Goal: Task Accomplishment & Management: Use online tool/utility

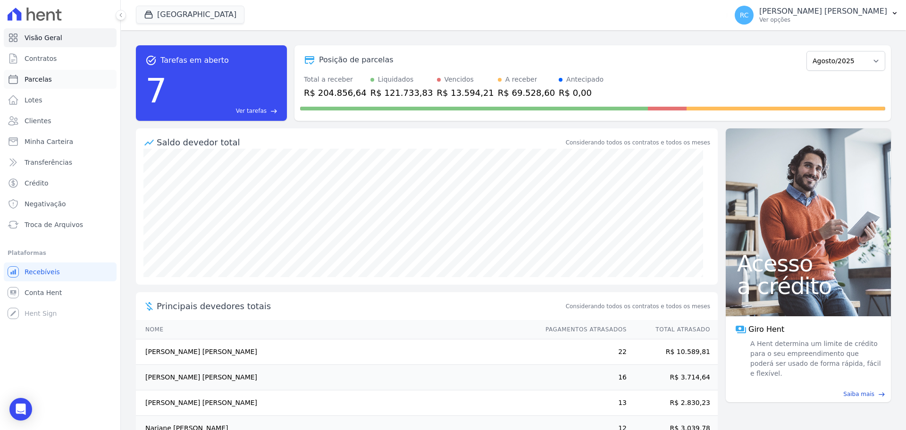
click at [67, 73] on link "Parcelas" at bounding box center [60, 79] width 113 height 19
select select
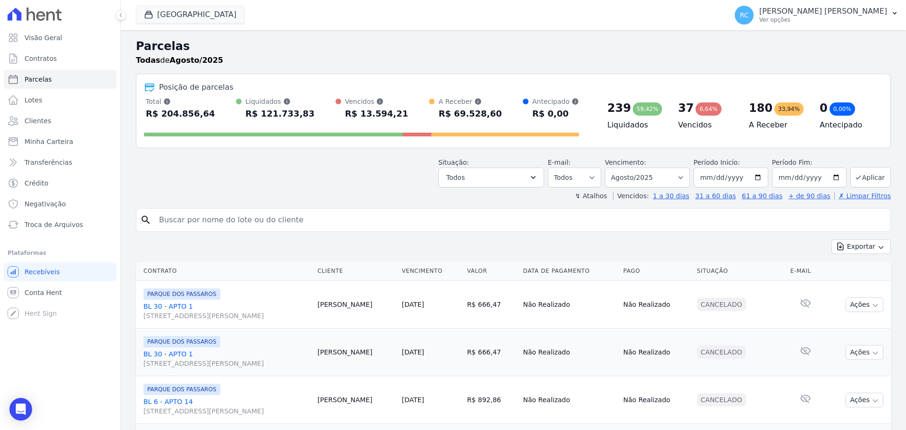
click at [218, 25] on div "Parque Dos Passaros CAVAZANI EMPREENDIMENTOS IMOBILIARIOS PARQUE DAS FLORES PAR…" at bounding box center [429, 15] width 587 height 31
click at [218, 19] on button "Parque Dos Passaros" at bounding box center [190, 15] width 108 height 18
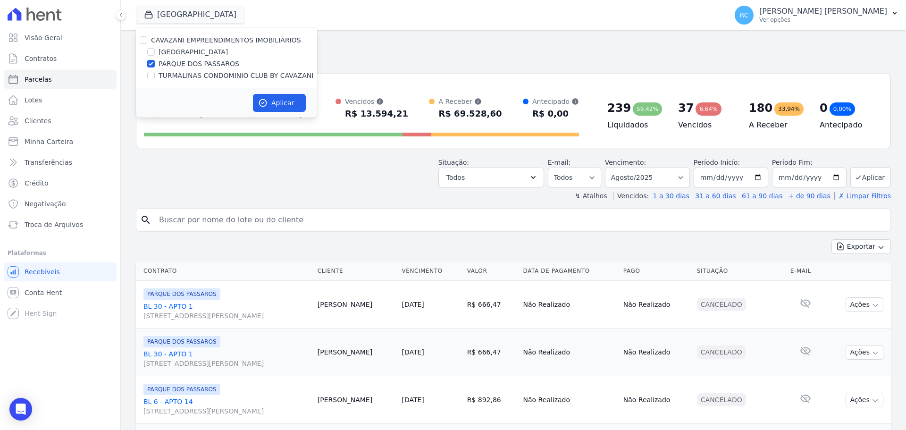
click at [148, 37] on div "CAVAZANI EMPREENDIMENTOS IMOBILIARIOS" at bounding box center [226, 40] width 181 height 10
drag, startPoint x: 145, startPoint y: 38, endPoint x: 254, endPoint y: 62, distance: 111.6
click at [145, 39] on input "CAVAZANI EMPREENDIMENTOS IMOBILIARIOS" at bounding box center [144, 40] width 8 height 8
checkbox input "true"
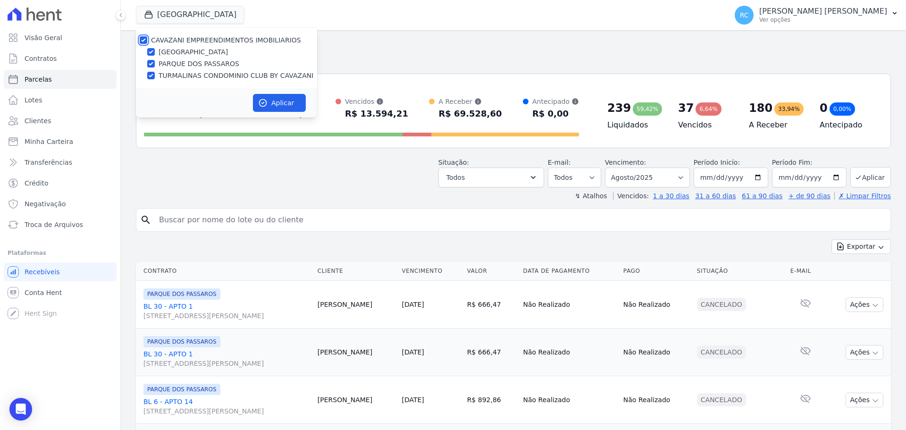
checkbox input "true"
click at [289, 101] on button "Aplicar" at bounding box center [279, 103] width 53 height 18
select select
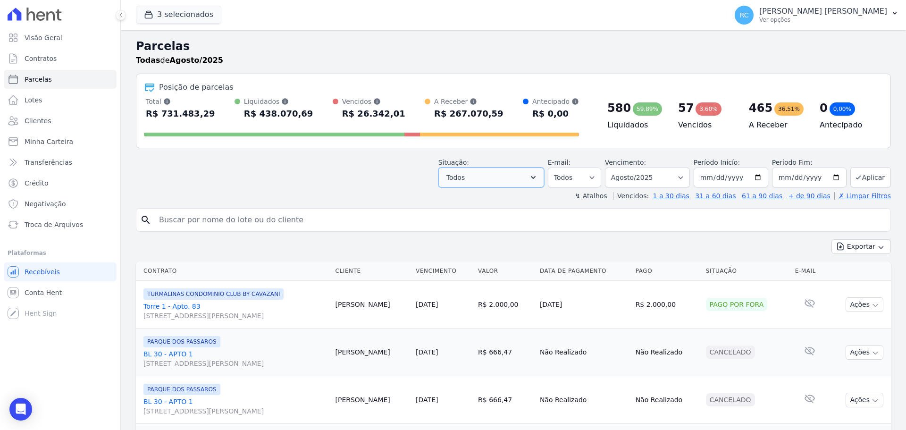
click at [488, 169] on button "Todos" at bounding box center [491, 177] width 106 height 20
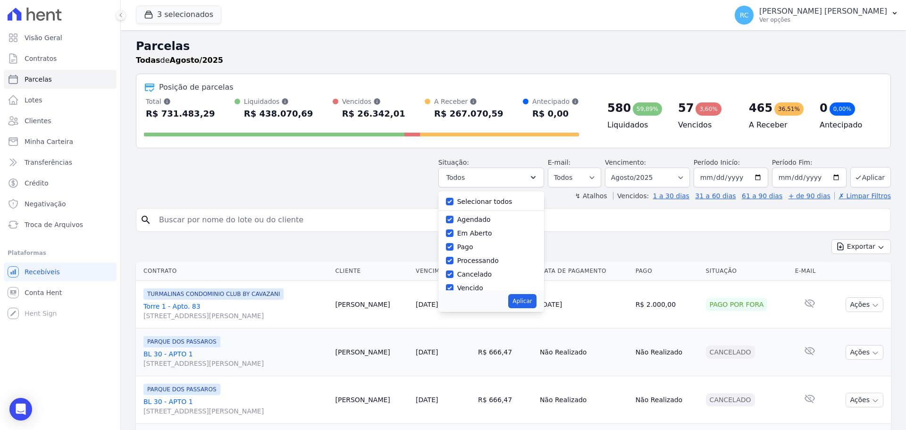
click at [482, 198] on label "Selecionar todos" at bounding box center [484, 202] width 55 height 8
click at [453, 198] on input "Selecionar todos" at bounding box center [450, 202] width 8 height 8
checkbox input "false"
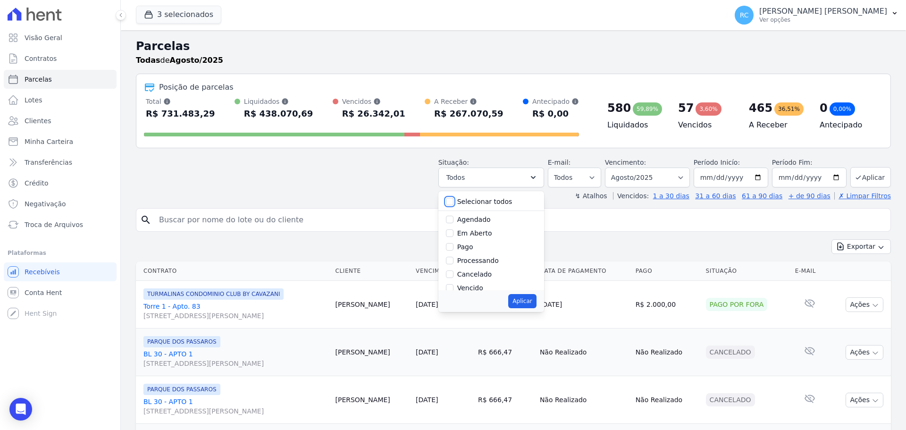
checkbox input "false"
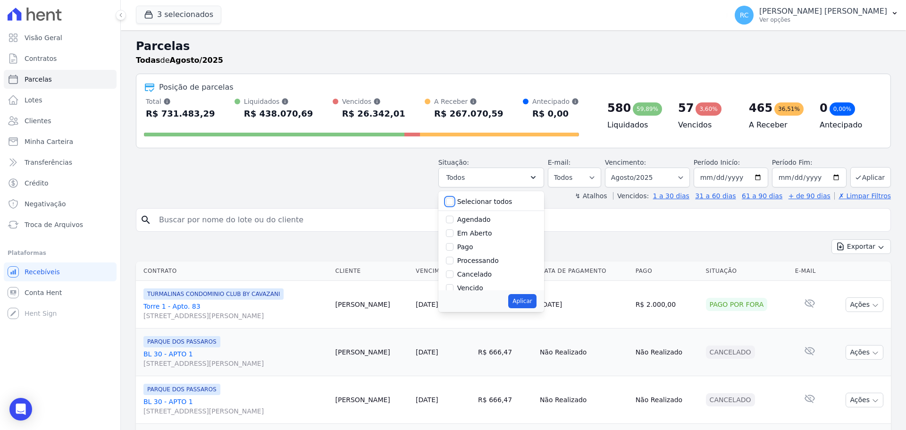
checkbox input "false"
click at [467, 227] on label "Vencido" at bounding box center [470, 225] width 26 height 8
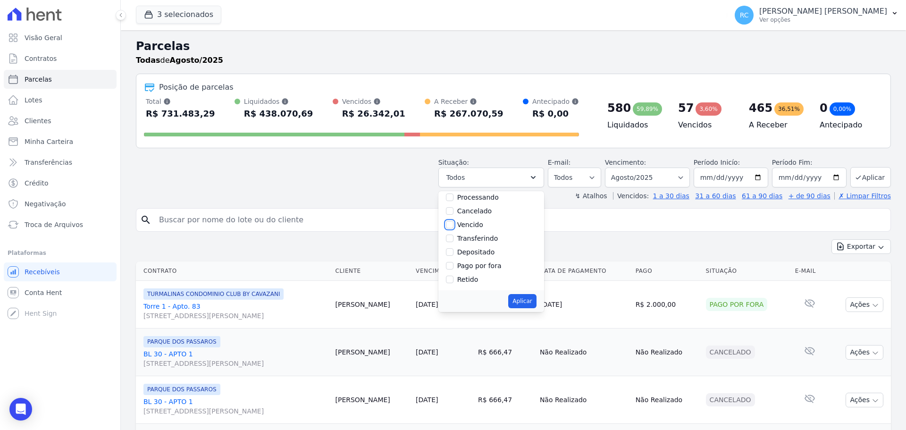
click at [453, 227] on input "Vencido" at bounding box center [450, 225] width 8 height 8
checkbox input "true"
click at [524, 302] on button "Aplicar" at bounding box center [522, 301] width 28 height 14
select select "overdue"
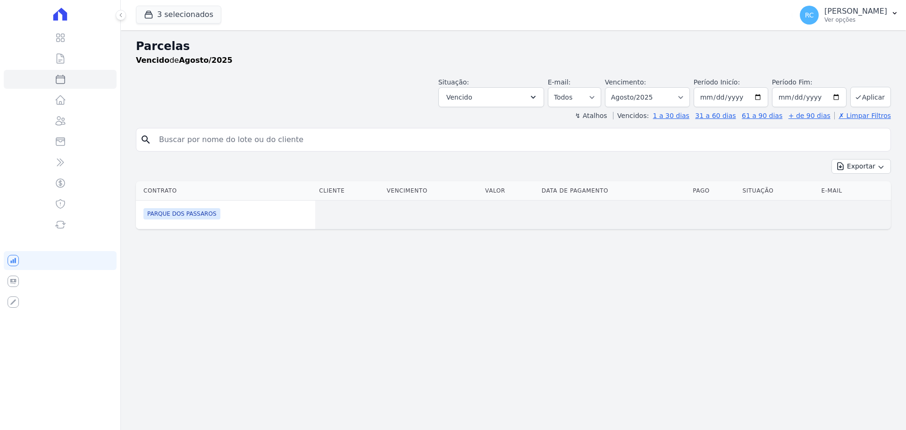
select select
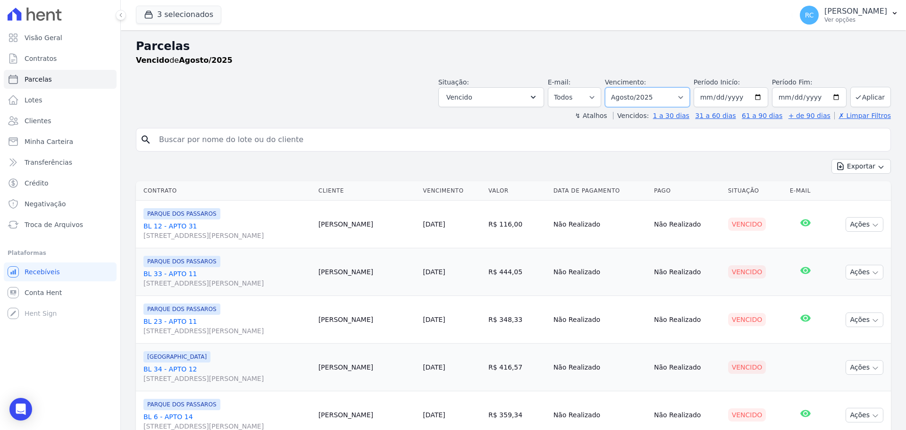
click at [660, 98] on select "[GEOGRAPHIC_DATA] por período ──────── Todos os meses Dezembro/2021 [GEOGRAPHIC…" at bounding box center [647, 97] width 85 height 20
select select "all"
click at [611, 87] on select "[GEOGRAPHIC_DATA] por período ──────── Todos os meses Dezembro/2021 [GEOGRAPHIC…" at bounding box center [647, 97] width 85 height 20
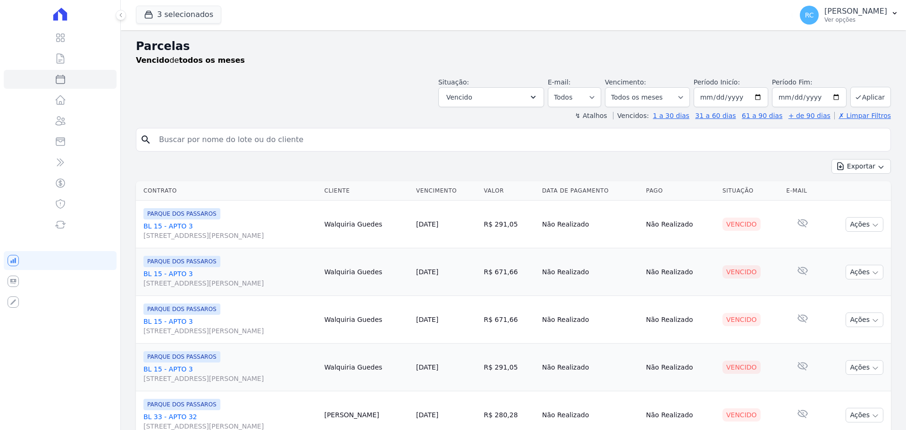
select select
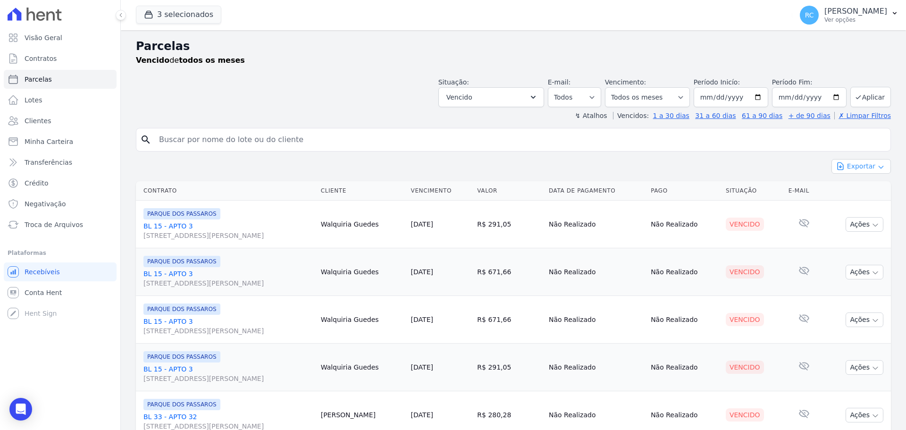
click at [845, 171] on button "Exportar" at bounding box center [860, 166] width 59 height 15
click at [859, 206] on span "Exportar CSV" at bounding box center [860, 204] width 50 height 9
click at [308, 135] on input "search" at bounding box center [519, 139] width 733 height 19
paste input "EWERTON ALVES DA SILVA"
type input "EWERTON ALVES DA SILVA"
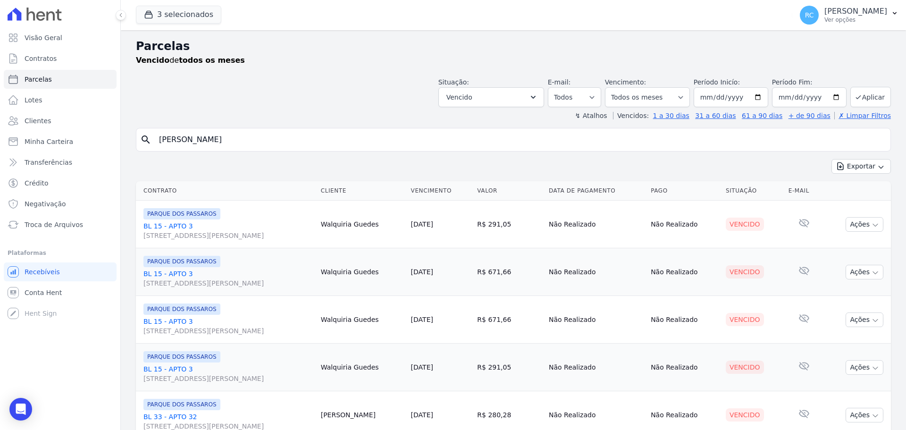
select select
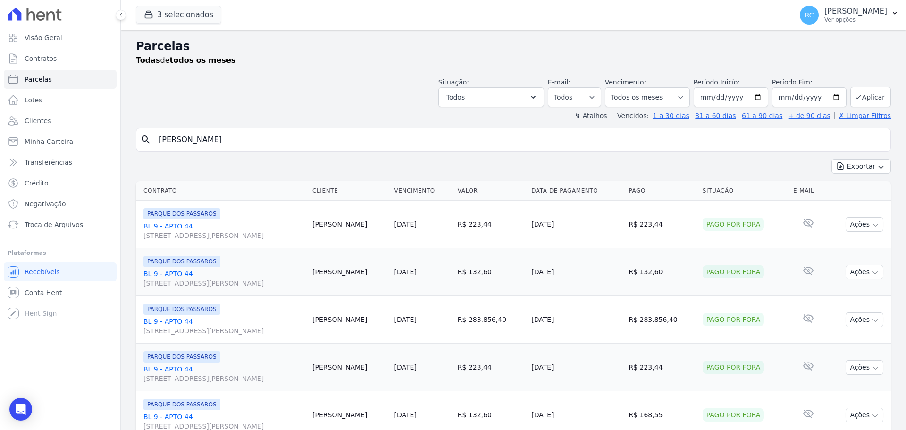
drag, startPoint x: 163, startPoint y: 171, endPoint x: 321, endPoint y: 113, distance: 168.6
click at [109, 161] on div "Visão Geral Contratos Parcelas Lotes Clientes Minha Carteira Transferências Cré…" at bounding box center [453, 215] width 906 height 430
paste input "Flavio costa de brito"
type input "Flavio costa de brito"
select select
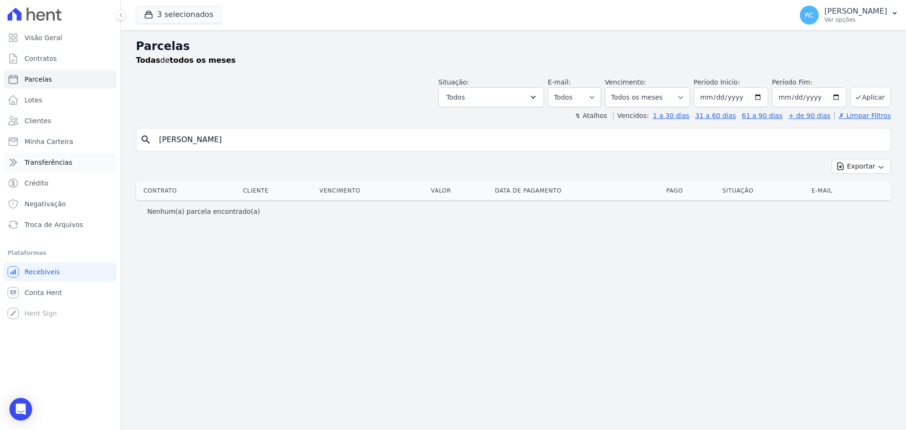
drag, startPoint x: 332, startPoint y: 148, endPoint x: 110, endPoint y: 164, distance: 221.8
click at [108, 166] on div "Visão Geral Contratos Parcelas Lotes Clientes Minha Carteira Transferências Cré…" at bounding box center [453, 215] width 906 height 430
paste input "DAVID LOPES DE OLIVEIRA"
type input "DAVID LOPES DE OLIVEIRA"
select select
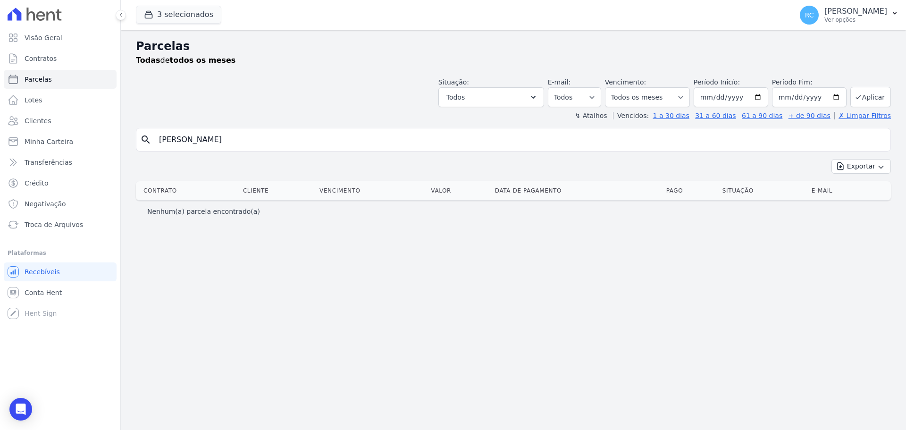
drag, startPoint x: 202, startPoint y: 136, endPoint x: 370, endPoint y: 132, distance: 167.9
click at [370, 132] on input "DAVID LOPES DE OLIVEIRA" at bounding box center [519, 139] width 733 height 19
type input "DAVID LOPES"
select select
drag, startPoint x: 237, startPoint y: 125, endPoint x: 102, endPoint y: 119, distance: 134.6
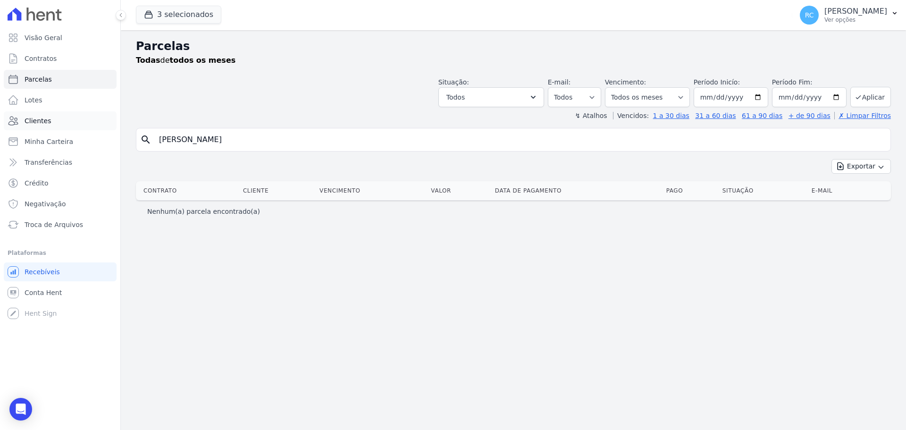
click at [102, 119] on div "Visão Geral Contratos Parcelas Lotes Clientes Minha Carteira Transferências Cré…" at bounding box center [453, 215] width 906 height 430
drag, startPoint x: 260, startPoint y: 130, endPoint x: 81, endPoint y: 144, distance: 179.8
click at [79, 146] on div "Visão Geral Contratos Parcelas Lotes Clientes Minha Carteira Transferências Cré…" at bounding box center [453, 215] width 906 height 430
paste input "CAIO ARAUJO DA SILVEIRA"
type input "CAIO ARAUJO DA SILVEIRA"
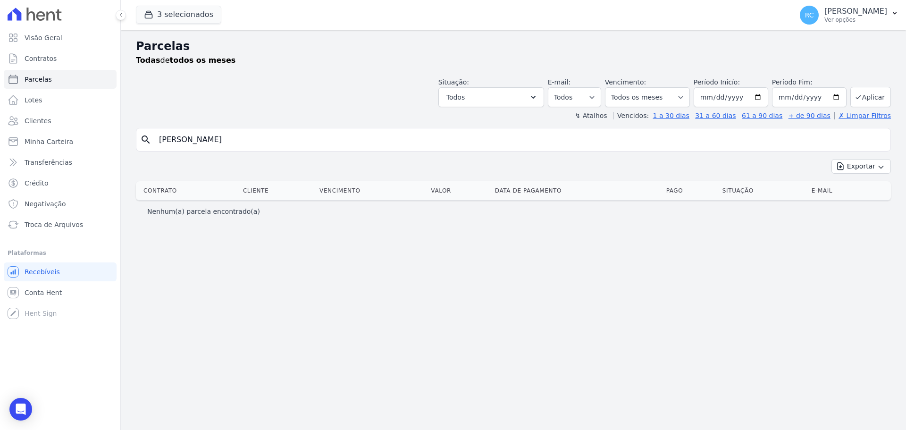
select select
drag, startPoint x: 207, startPoint y: 135, endPoint x: 505, endPoint y: 69, distance: 305.3
click at [505, 69] on div "Parcelas Todas de todos os meses Situação: Agendado Em Aberto Pago Processando …" at bounding box center [513, 229] width 785 height 399
type input "CAIO ARAUJO"
select select
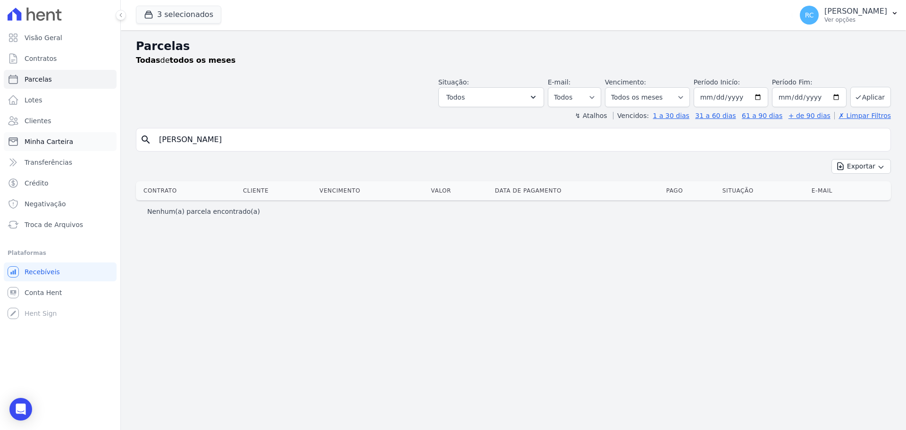
drag, startPoint x: 114, startPoint y: 150, endPoint x: 116, endPoint y: 133, distance: 17.6
click at [61, 152] on div "Visão Geral Contratos Parcelas Lotes Clientes Minha Carteira Transferências Cré…" at bounding box center [453, 215] width 906 height 430
paste input "KAIQUE GUESDES DOS SANTOS"
type input "KAIQUE GUESDES DOS SANTOS"
